Goal: Find specific page/section: Find specific page/section

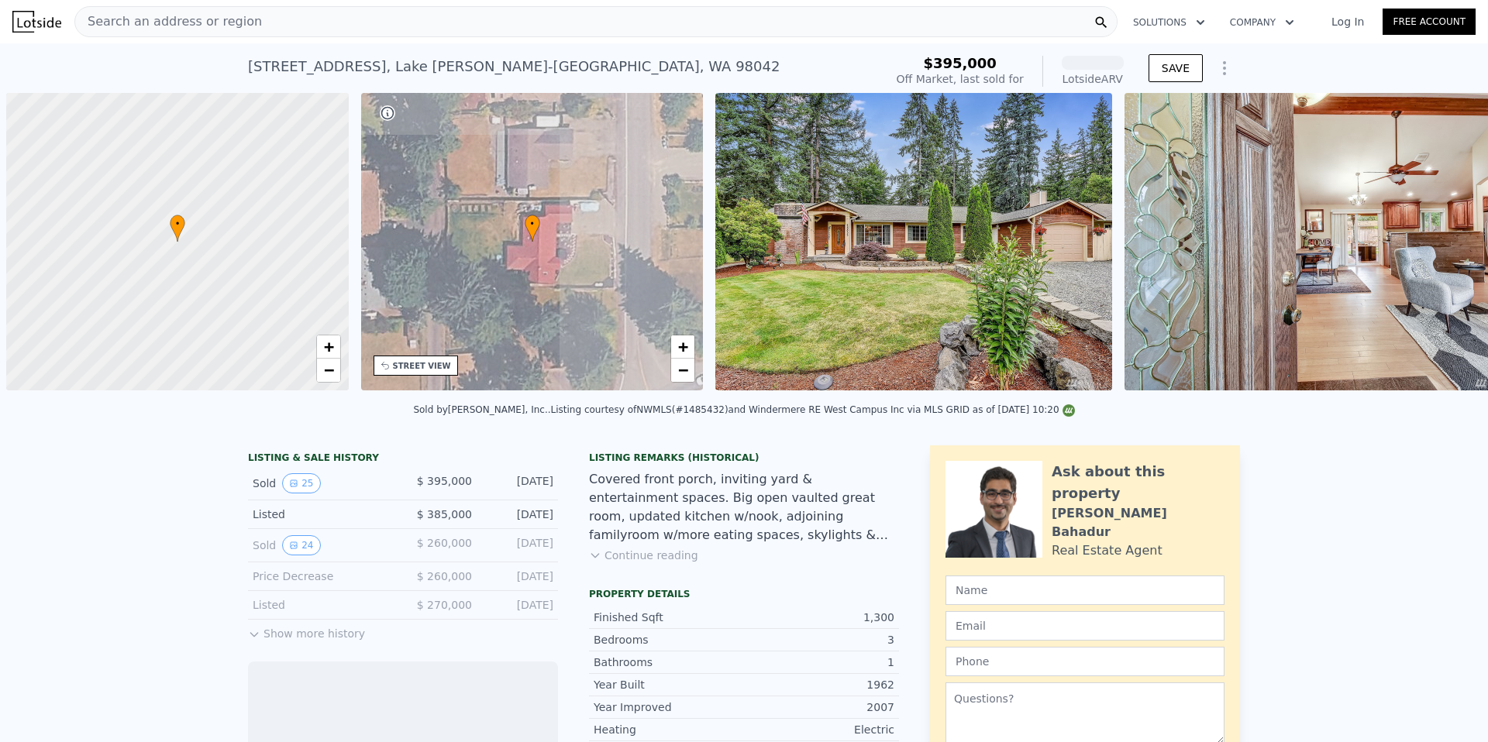
scroll to position [0, 6]
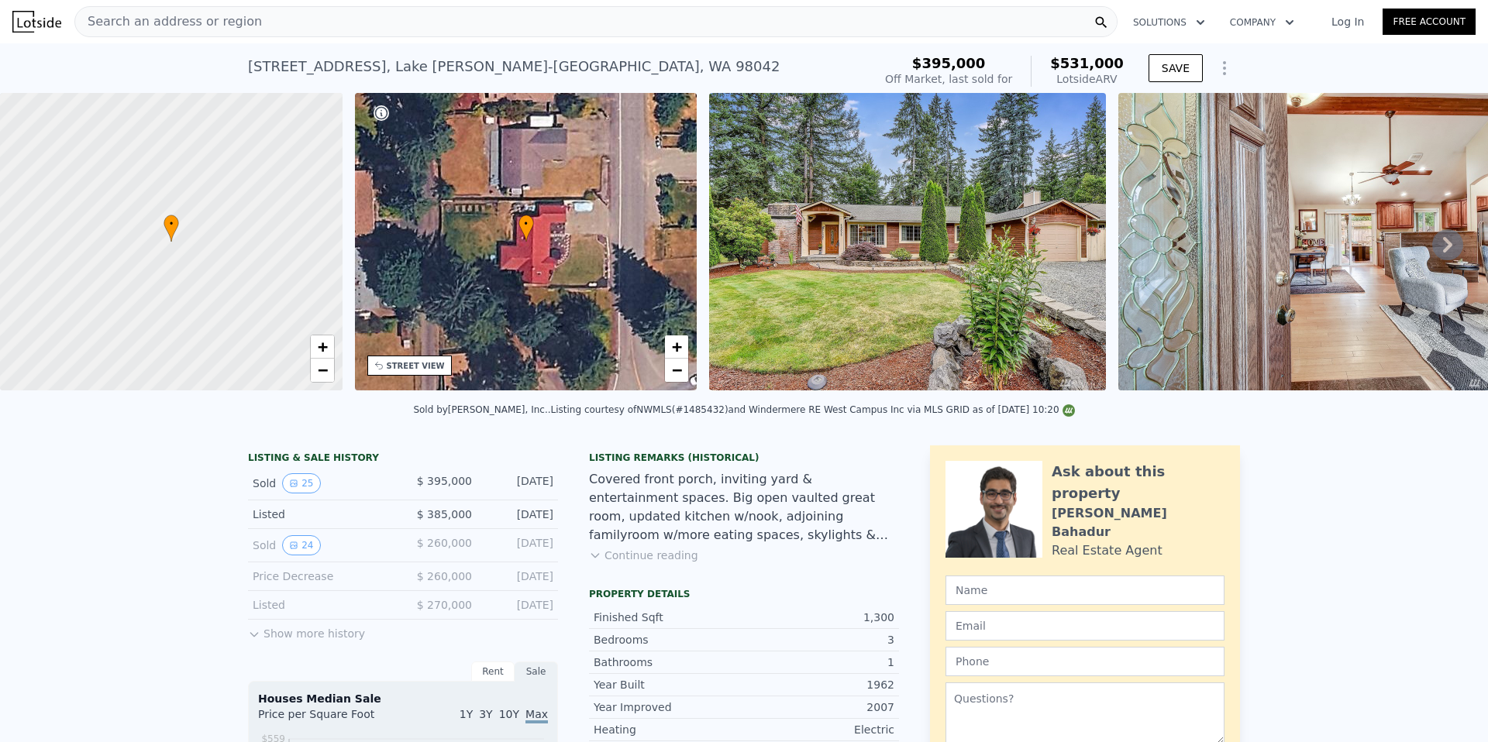
click at [342, 14] on div "Search an address or region" at bounding box center [595, 21] width 1043 height 31
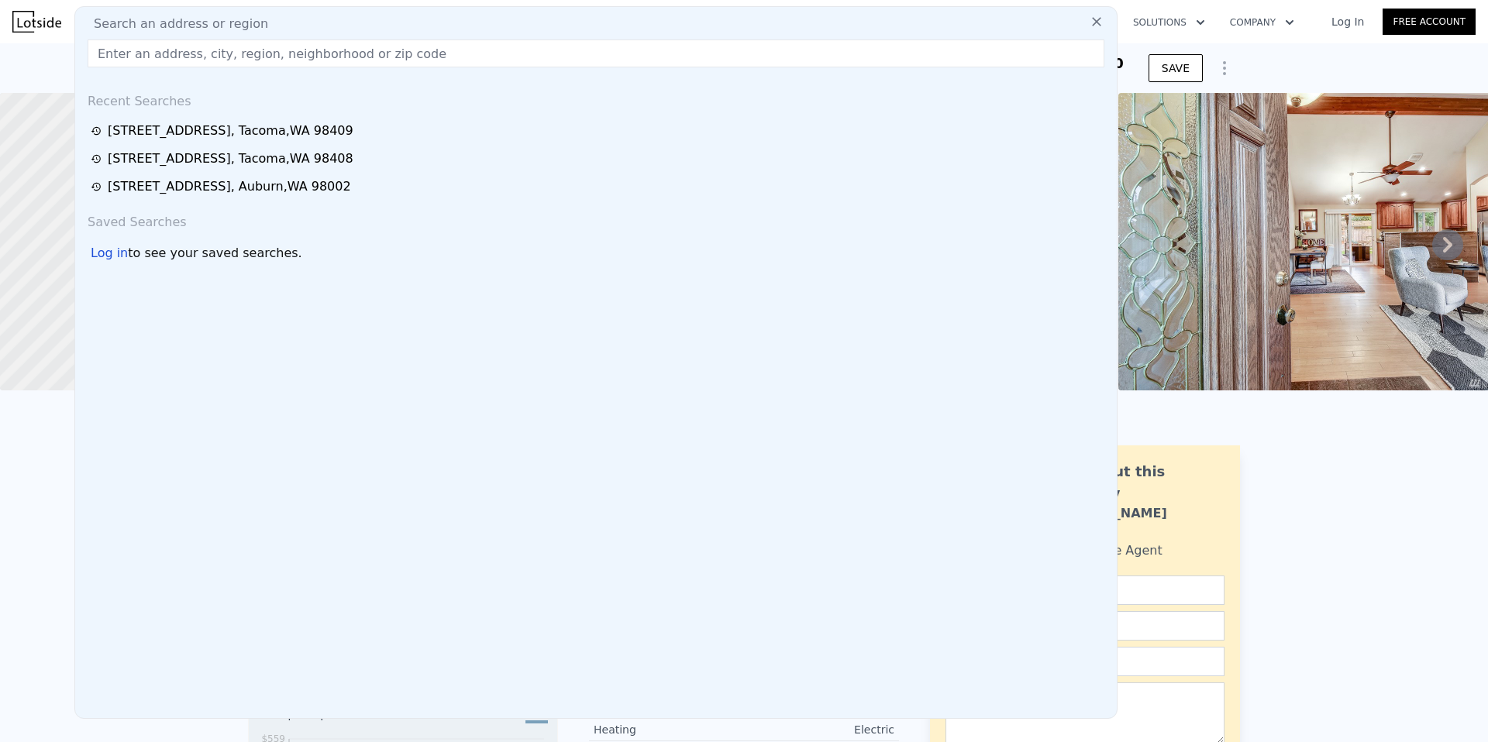
drag, startPoint x: 287, startPoint y: 15, endPoint x: 278, endPoint y: 15, distance: 9.3
click at [286, 15] on div "Search an address or region" at bounding box center [595, 24] width 1029 height 19
click at [176, 46] on input "text" at bounding box center [596, 54] width 1017 height 28
paste input "[STREET_ADDRESS]"
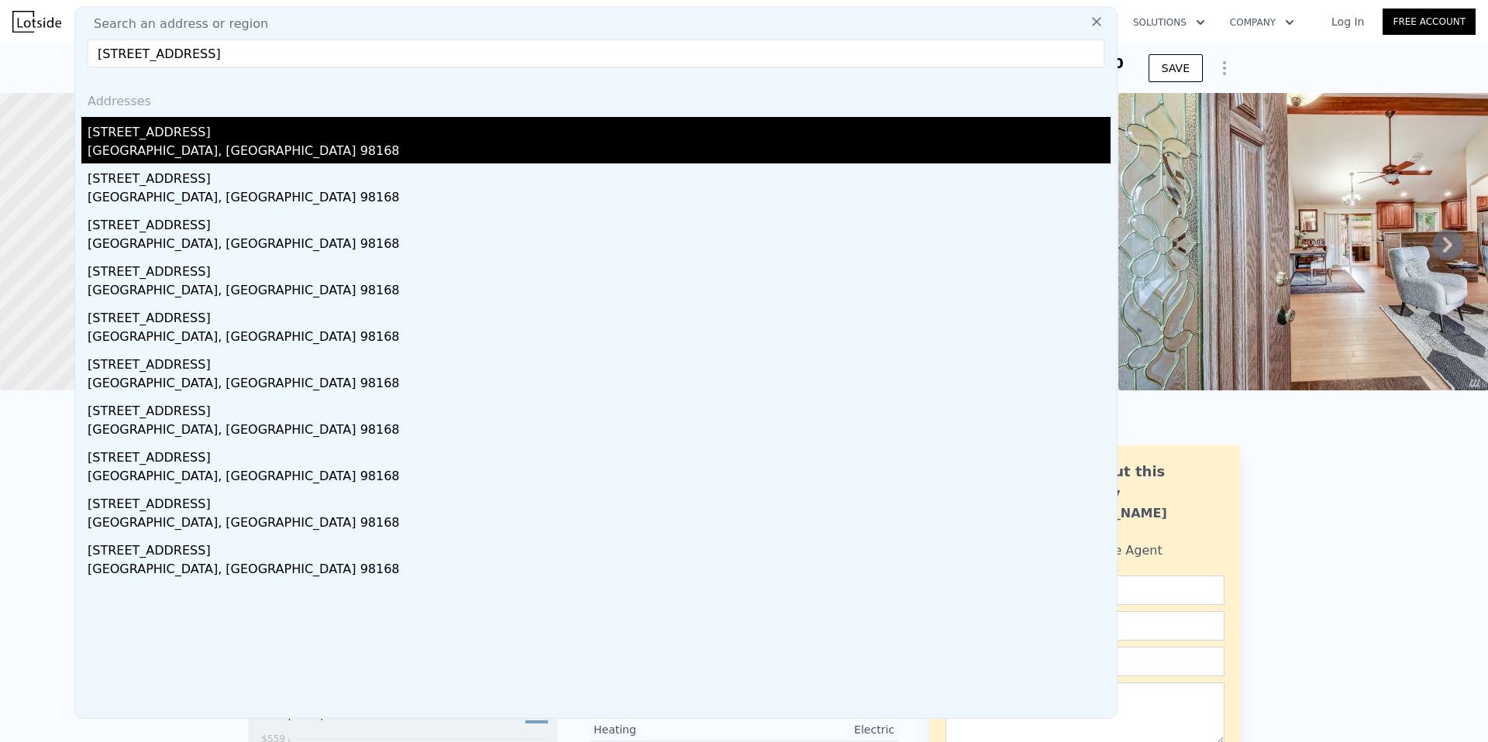
type input "[STREET_ADDRESS]"
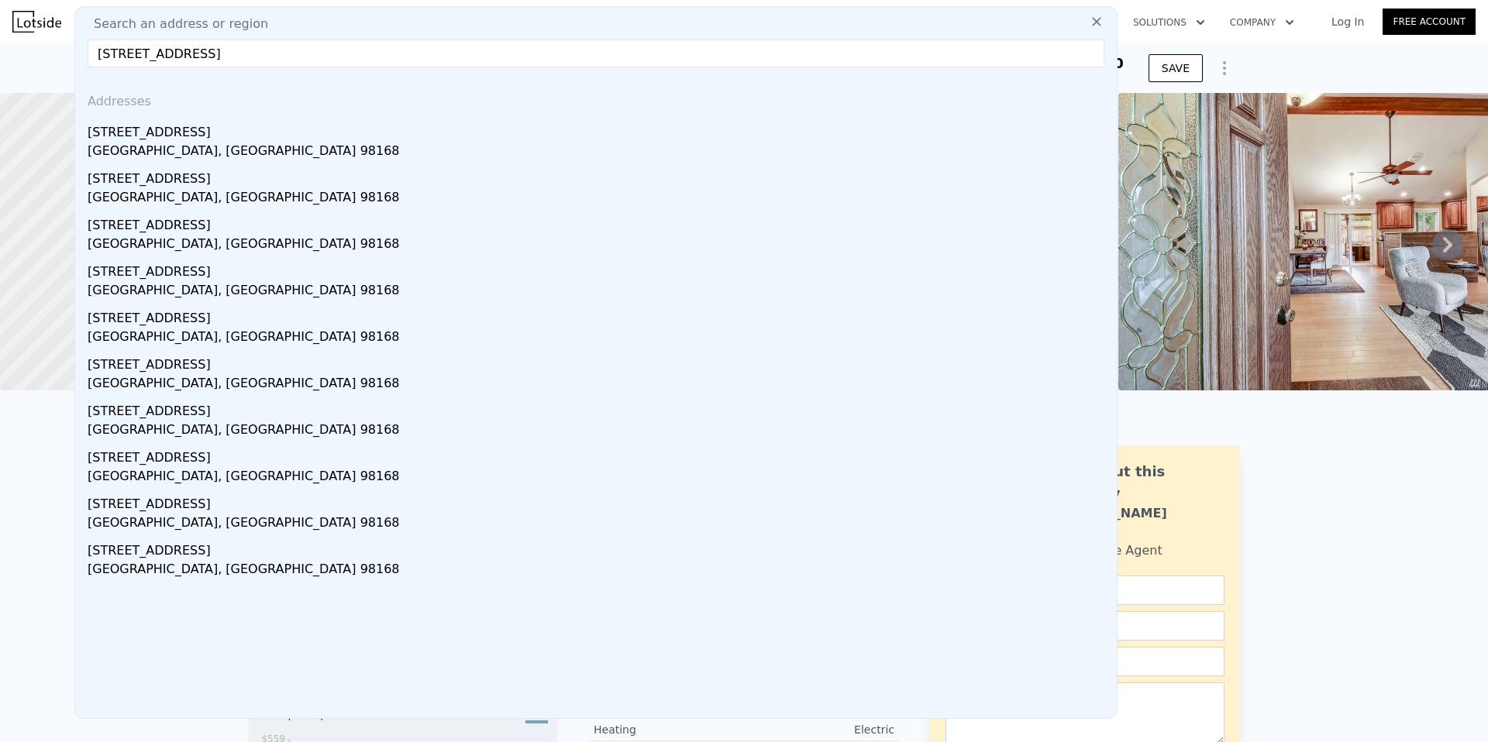
click at [163, 142] on div "[GEOGRAPHIC_DATA], [GEOGRAPHIC_DATA] 98168" at bounding box center [599, 153] width 1023 height 22
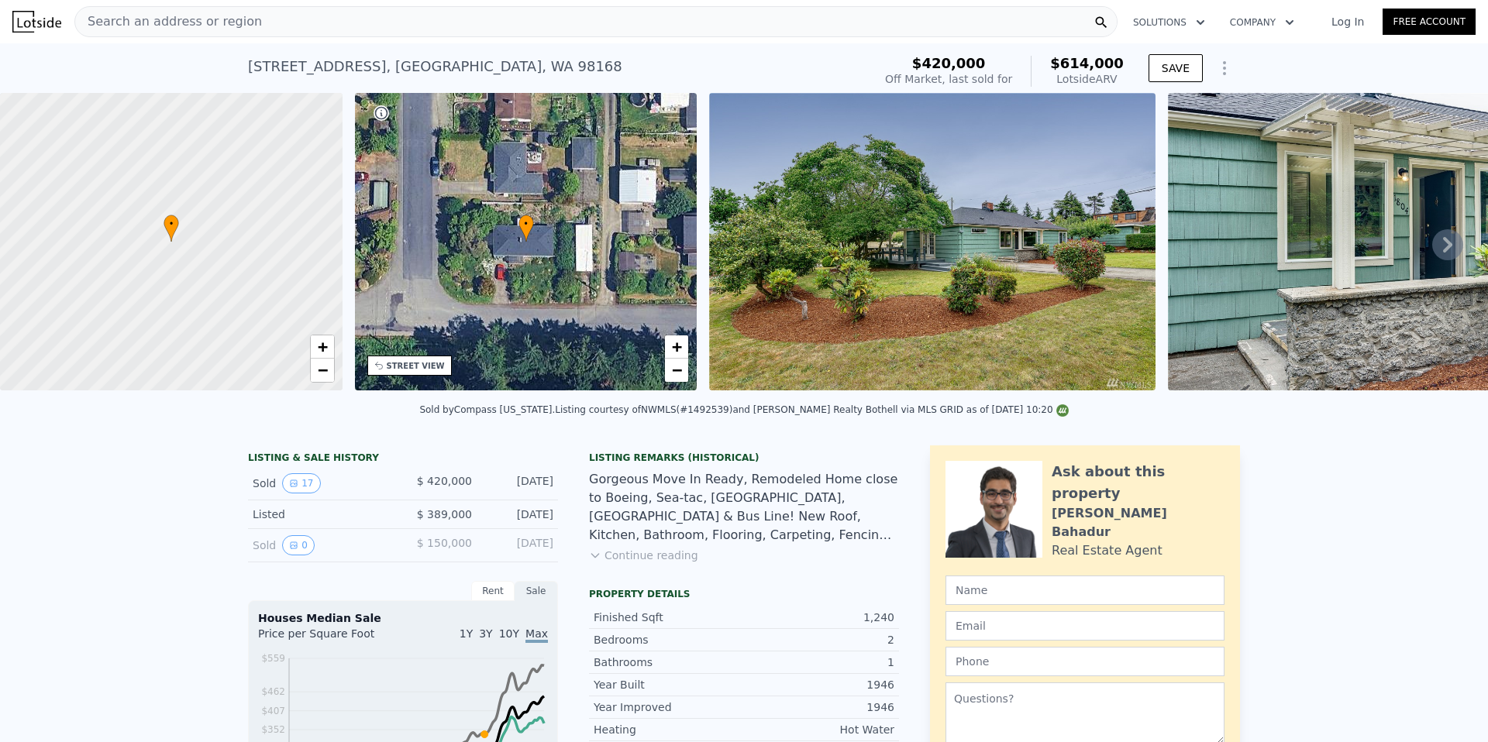
click at [1440, 247] on icon at bounding box center [1447, 244] width 31 height 31
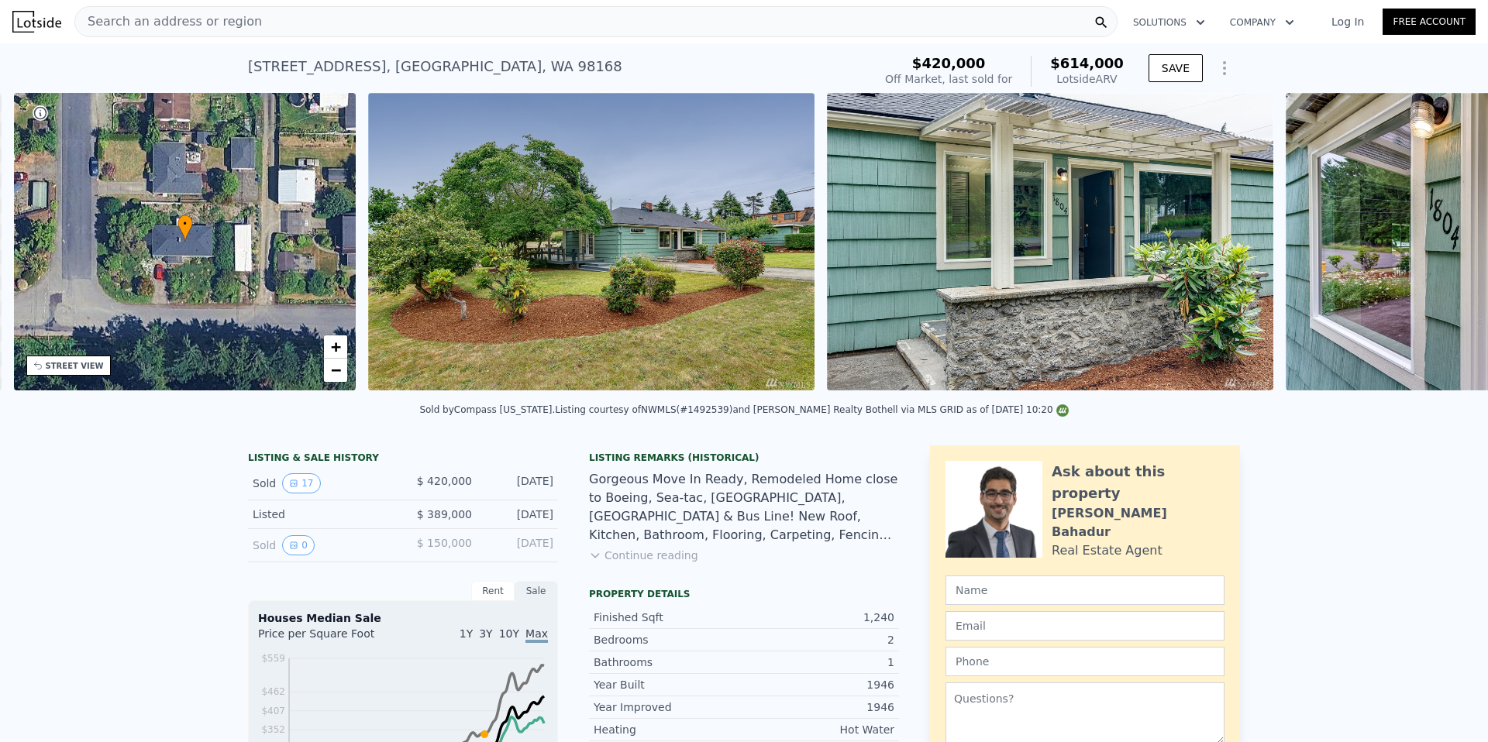
scroll to position [0, 361]
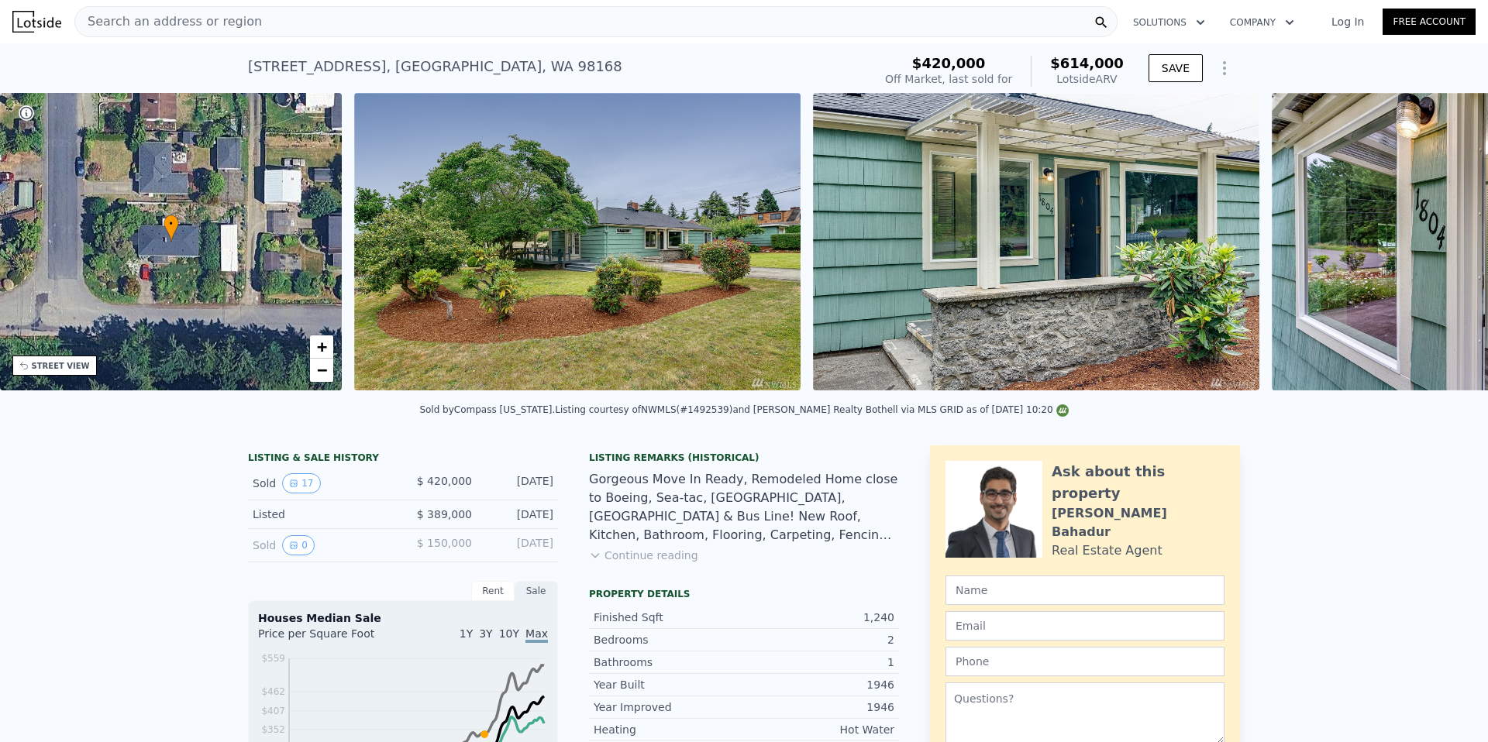
click at [1435, 248] on img at bounding box center [1495, 242] width 446 height 298
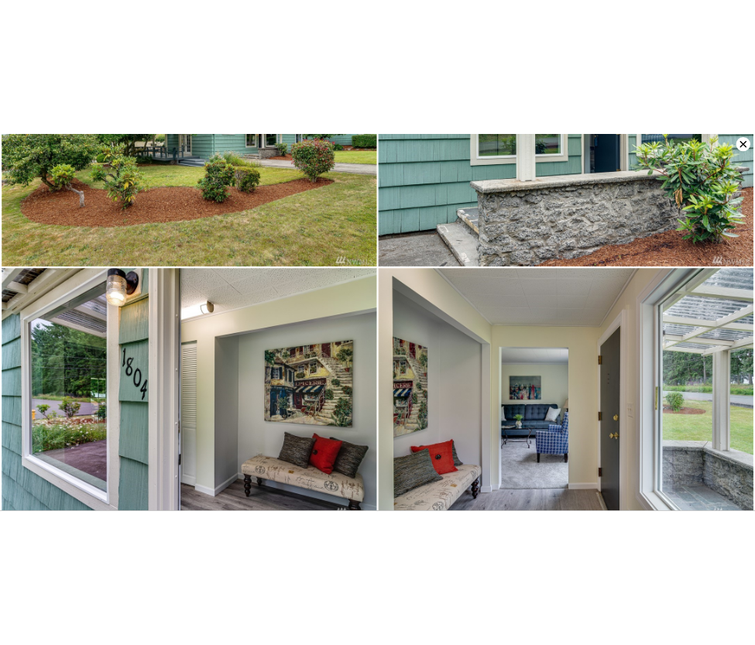
scroll to position [0, 0]
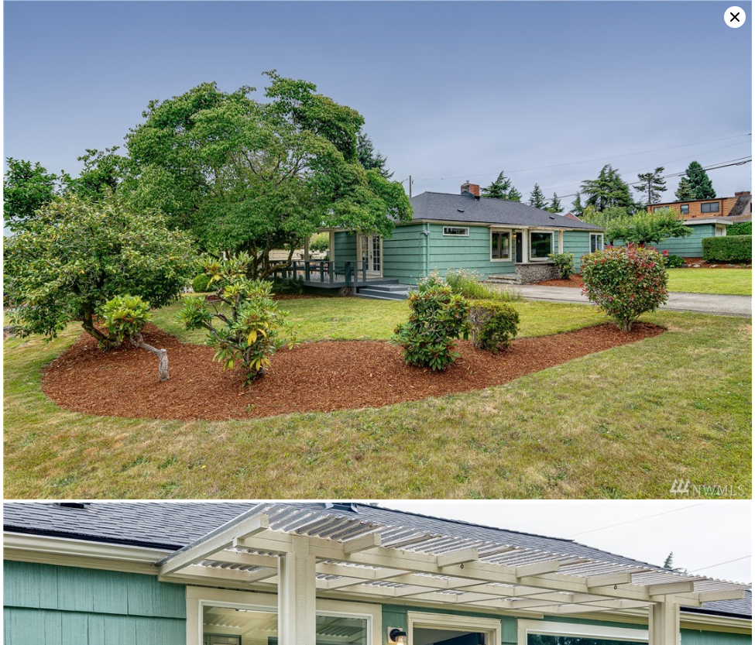
click at [338, 170] on img at bounding box center [377, 250] width 749 height 500
click at [735, 13] on icon at bounding box center [735, 17] width 22 height 22
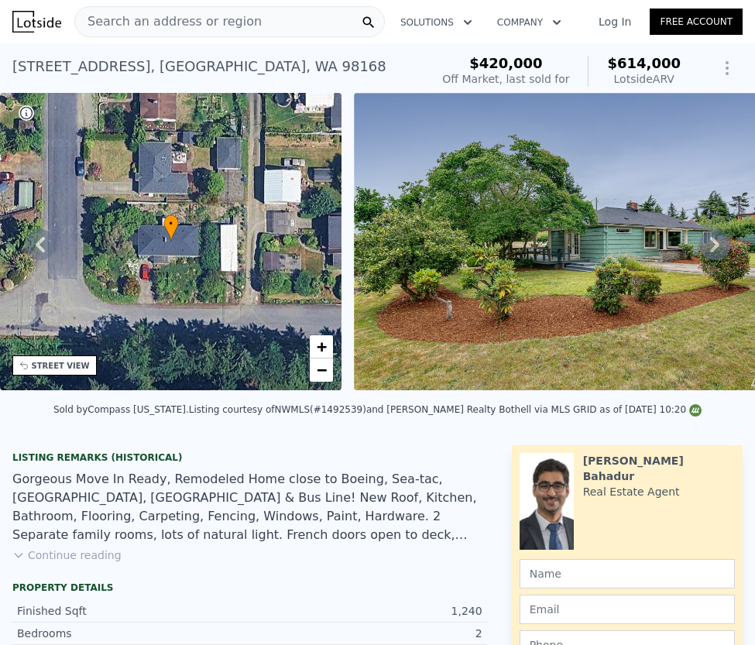
click at [168, 26] on span "Search an address or region" at bounding box center [168, 21] width 187 height 19
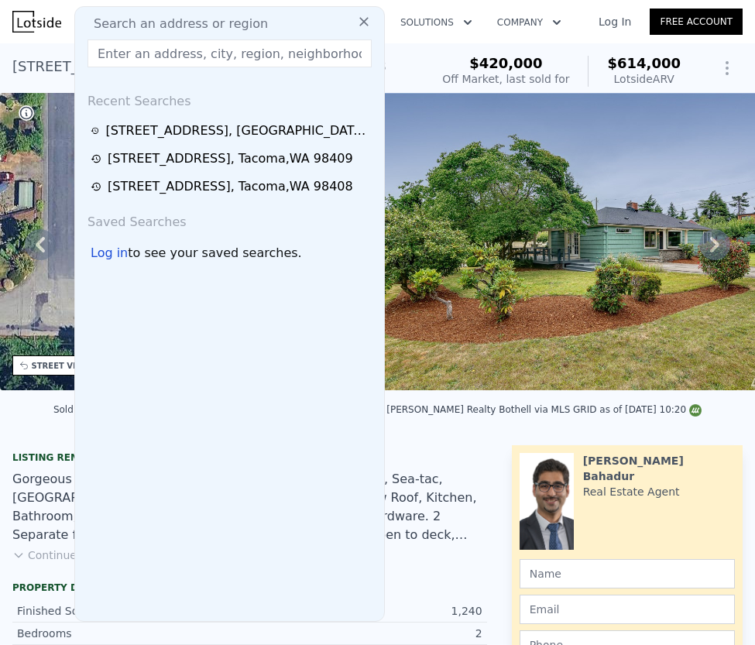
click at [169, 24] on span "Search an address or region" at bounding box center [174, 24] width 187 height 19
click at [157, 40] on input "text" at bounding box center [230, 54] width 284 height 28
paste input "[STREET_ADDRESS]"
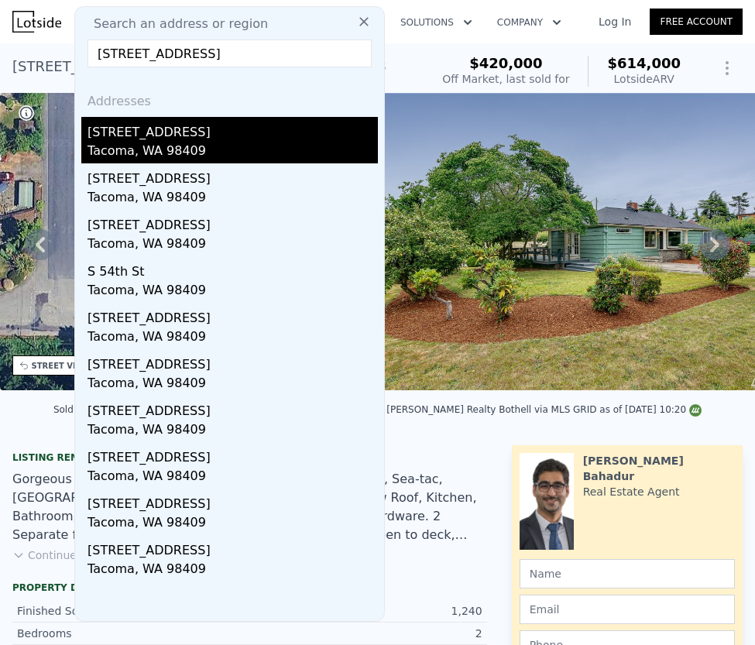
type input "[STREET_ADDRESS]"
click at [150, 129] on div "[STREET_ADDRESS]" at bounding box center [233, 129] width 291 height 25
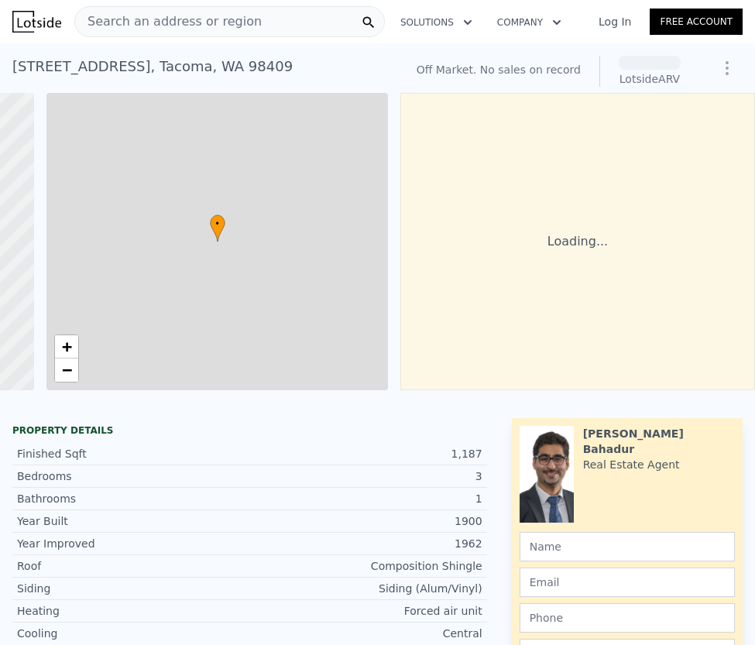
scroll to position [0, 326]
